Goal: Communication & Community: Answer question/provide support

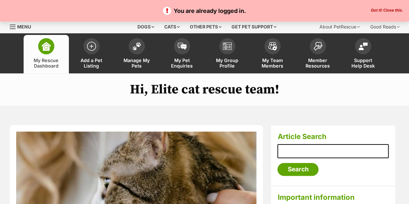
click at [389, 12] on button "Got it! Close this." at bounding box center [387, 10] width 36 height 5
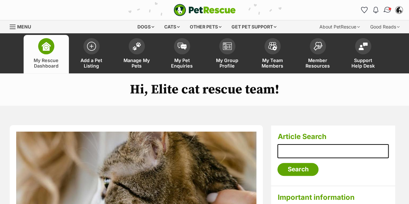
click at [386, 9] on img "Conversations" at bounding box center [388, 10] width 9 height 8
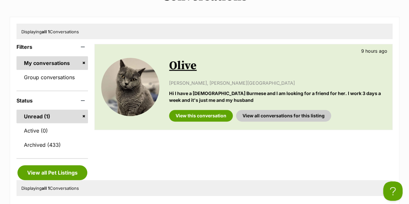
scroll to position [97, 0]
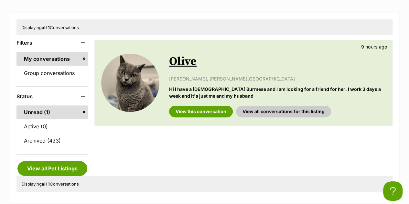
click at [187, 57] on link "Olive" at bounding box center [183, 61] width 28 height 15
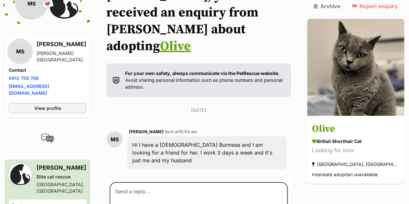
scroll to position [94, 0]
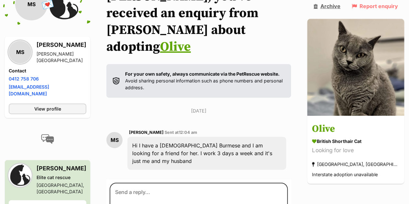
click at [341, 5] on link "Archive" at bounding box center [327, 6] width 27 height 6
